Goal: Navigation & Orientation: Find specific page/section

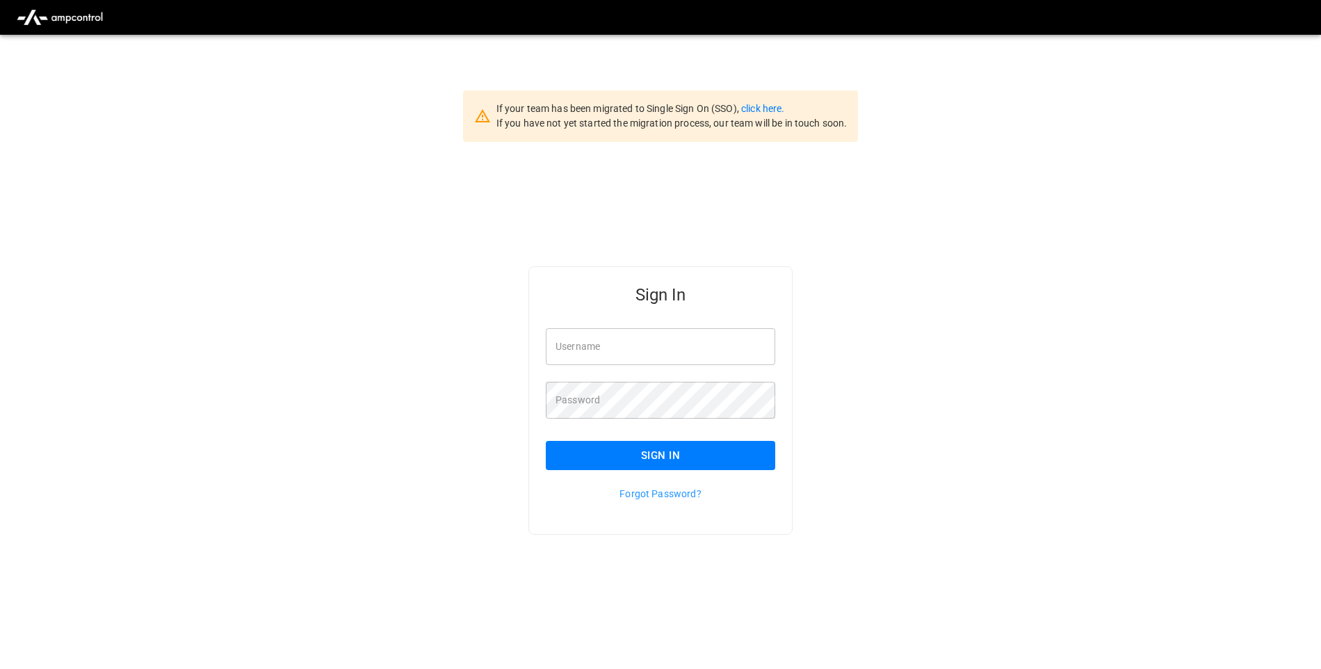
type input "**********"
click at [698, 451] on button "Sign In" at bounding box center [660, 455] width 229 height 29
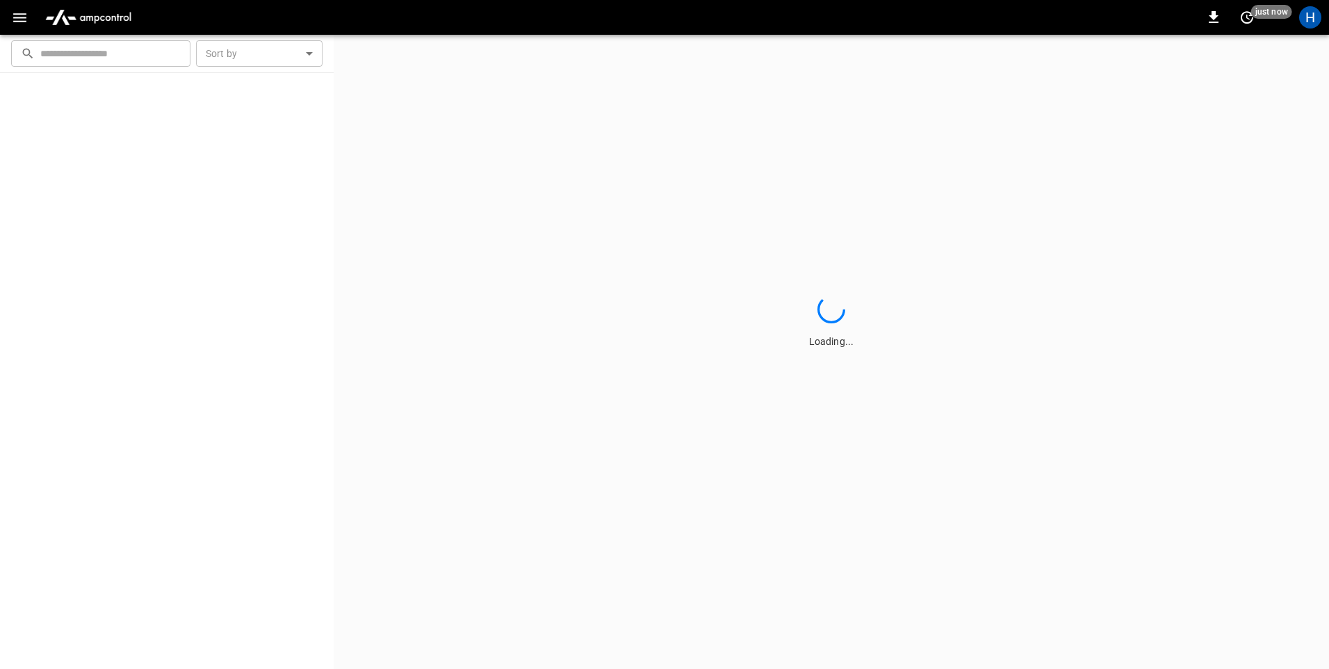
click at [26, 22] on icon "button" at bounding box center [19, 17] width 17 height 17
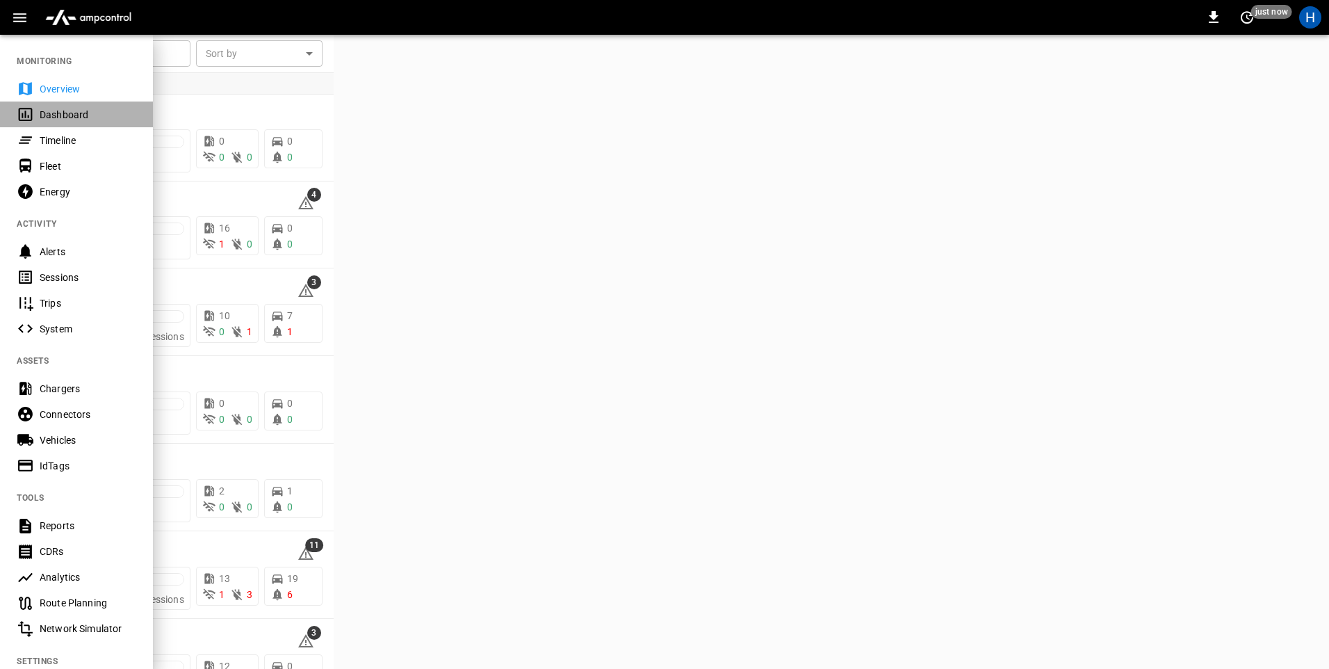
click at [81, 110] on div "Dashboard" at bounding box center [88, 115] width 97 height 14
